Goal: Task Accomplishment & Management: Manage account settings

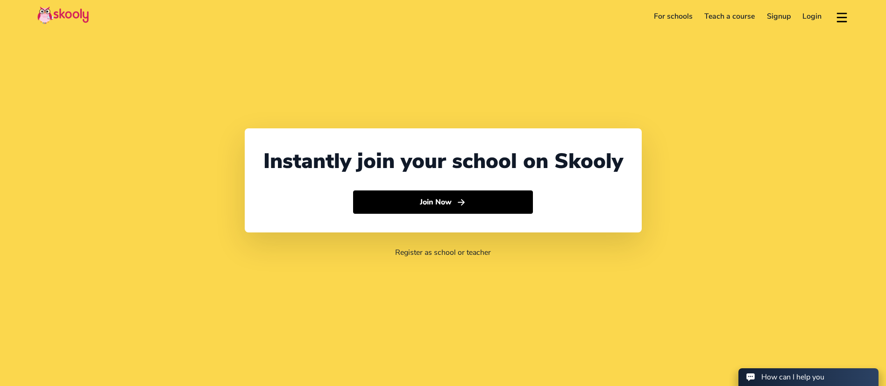
select select "971"
select select "[GEOGRAPHIC_DATA]"
select select "[GEOGRAPHIC_DATA]/[GEOGRAPHIC_DATA]"
click at [820, 17] on link "Login" at bounding box center [812, 16] width 31 height 15
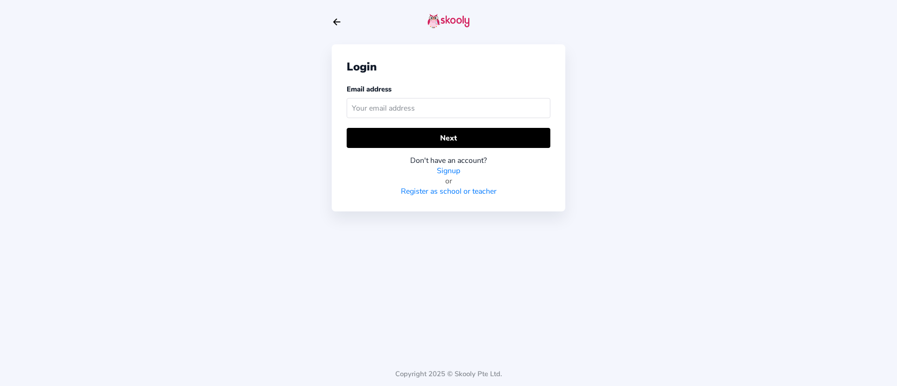
click at [450, 109] on input "text" at bounding box center [449, 108] width 204 height 20
type input "[PERSON_NAME][EMAIL_ADDRESS][DOMAIN_NAME]"
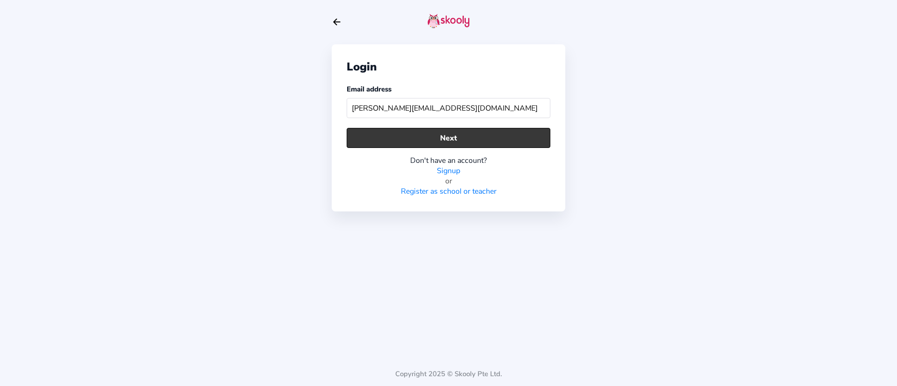
click at [451, 141] on button "Next" at bounding box center [449, 138] width 204 height 20
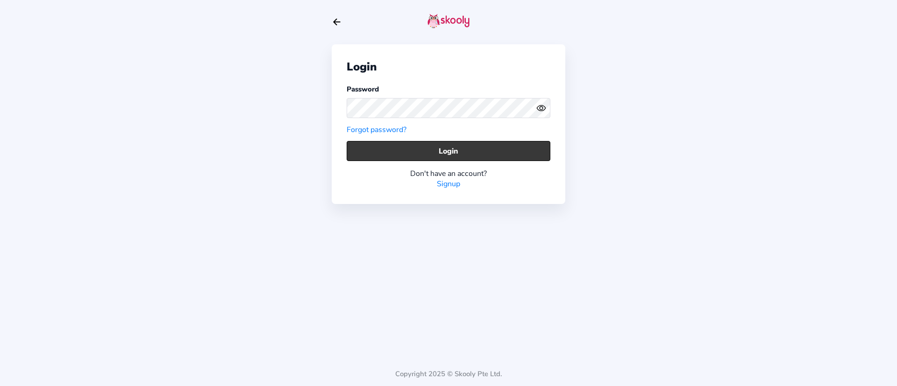
click at [518, 145] on button "Login" at bounding box center [449, 151] width 204 height 20
